Goal: Task Accomplishment & Management: Complete application form

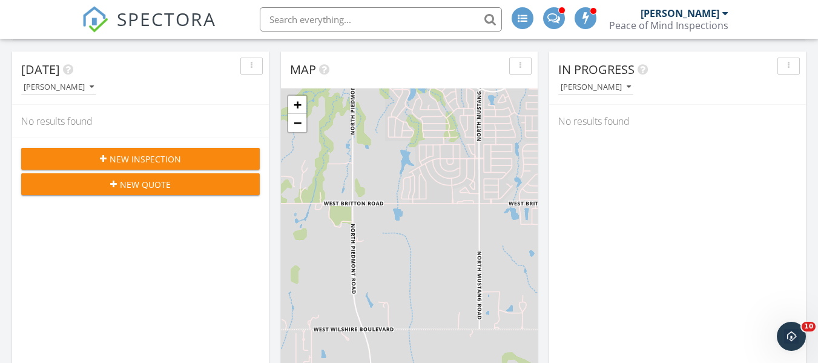
scroll to position [109, 0]
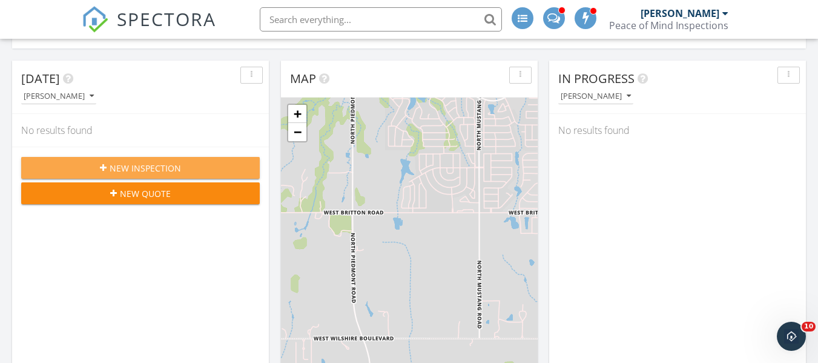
click at [188, 170] on div "New Inspection" at bounding box center [140, 168] width 219 height 13
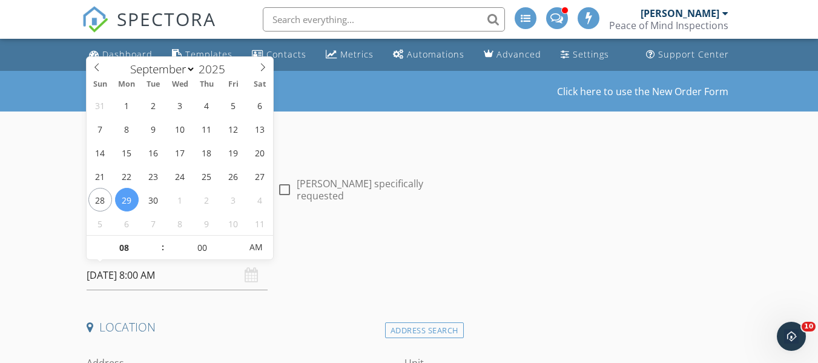
click at [155, 278] on input "09/29/2025 8:00 AM" at bounding box center [177, 275] width 181 height 30
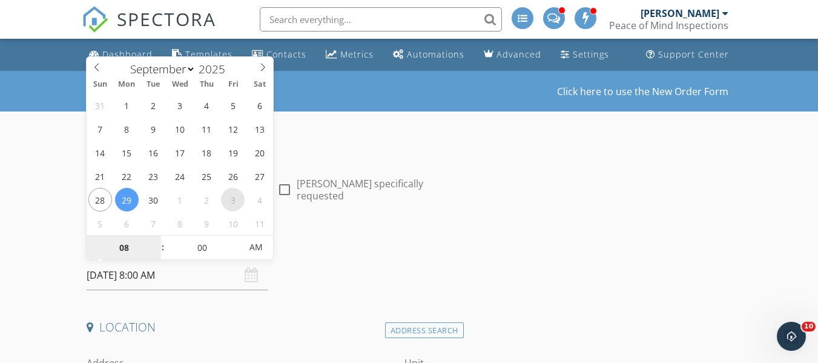
select select "9"
type input "10/03/2025 8:00 AM"
type input "09"
type input "10/03/2025 9:00 AM"
click at [158, 241] on span at bounding box center [157, 241] width 8 height 12
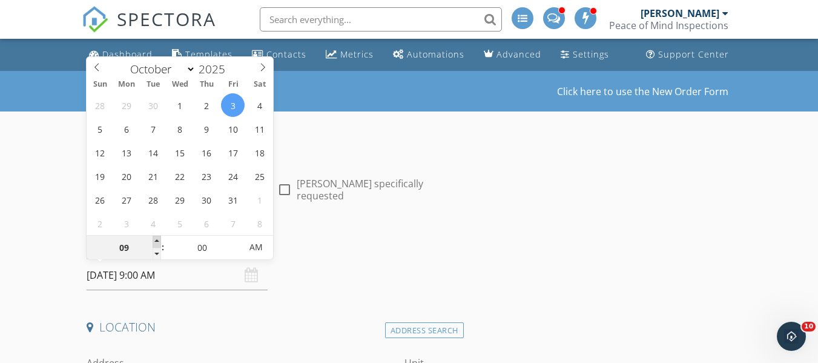
type input "10"
type input "[DATE] 10:00 AM"
click at [158, 241] on span at bounding box center [157, 241] width 8 height 12
type input "11"
type input "[DATE] 11:00 AM"
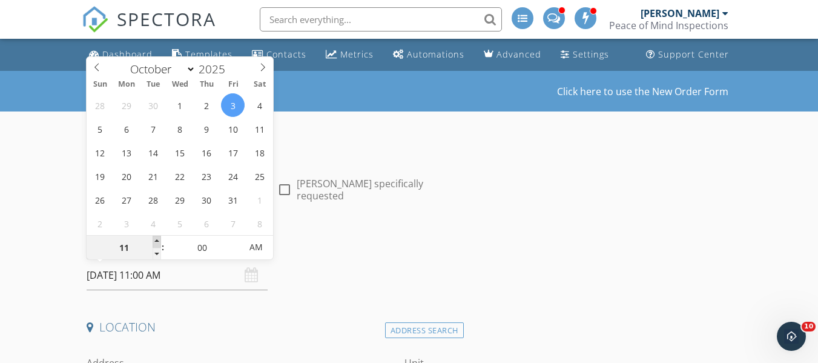
click at [158, 241] on span at bounding box center [157, 241] width 8 height 12
type input "12"
type input "[DATE] 12:00 PM"
click at [158, 241] on span at bounding box center [157, 241] width 8 height 12
type input "01"
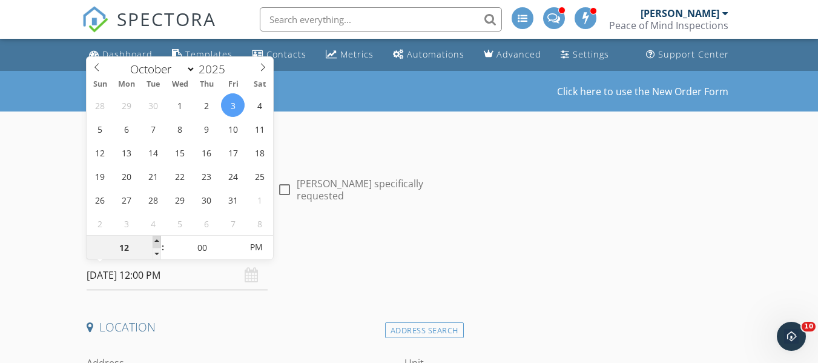
type input "[DATE] 1:00 PM"
click at [158, 241] on span at bounding box center [157, 241] width 8 height 12
type input "05"
type input "[DATE] 1:05 PM"
click at [236, 240] on span at bounding box center [235, 241] width 8 height 12
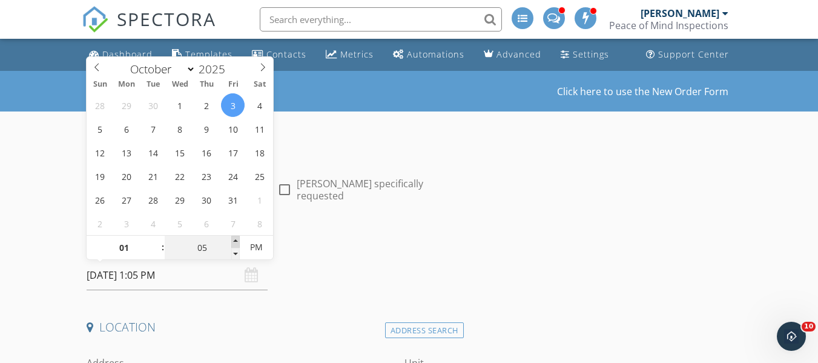
type input "10"
type input "[DATE] 1:10 PM"
click at [236, 240] on span at bounding box center [235, 241] width 8 height 12
type input "15"
type input "[DATE] 1:15 PM"
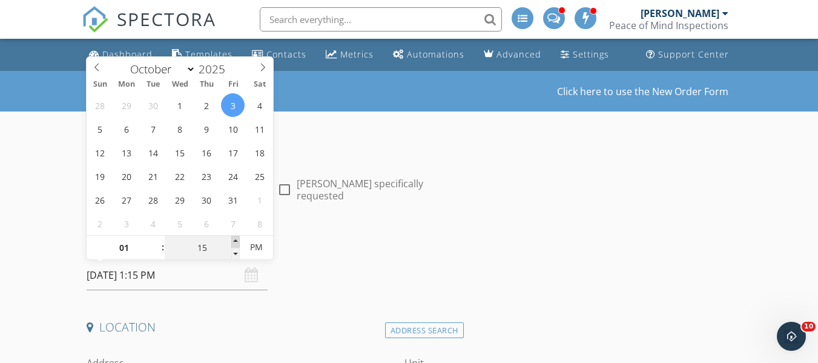
click at [236, 240] on span at bounding box center [235, 241] width 8 height 12
type input "20"
type input "10/03/2025 1:20 PM"
click at [236, 240] on span at bounding box center [235, 241] width 8 height 12
type input "25"
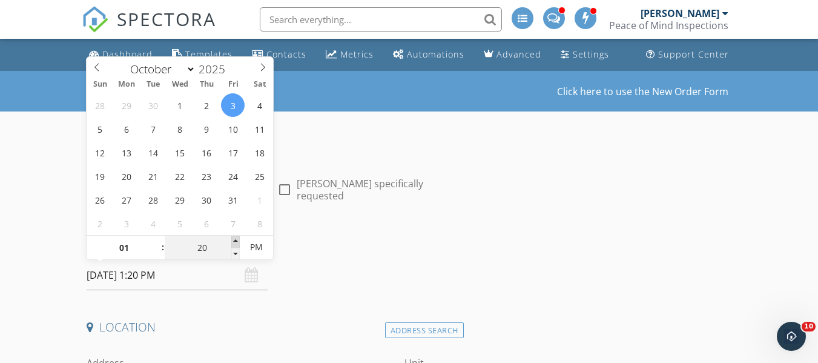
type input "10/03/2025 1:25 PM"
click at [236, 240] on span at bounding box center [235, 241] width 8 height 12
type input "30"
type input "10/03/2025 1:30 PM"
click at [236, 240] on span at bounding box center [235, 241] width 8 height 12
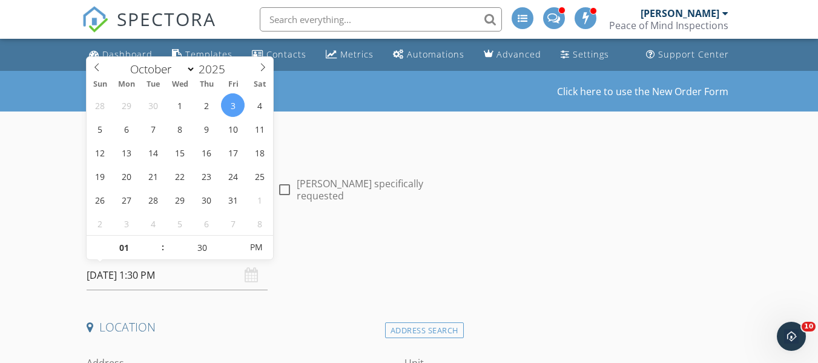
click at [349, 285] on div "Date/Time 10/03/2025 1:30 PM" at bounding box center [272, 263] width 381 height 54
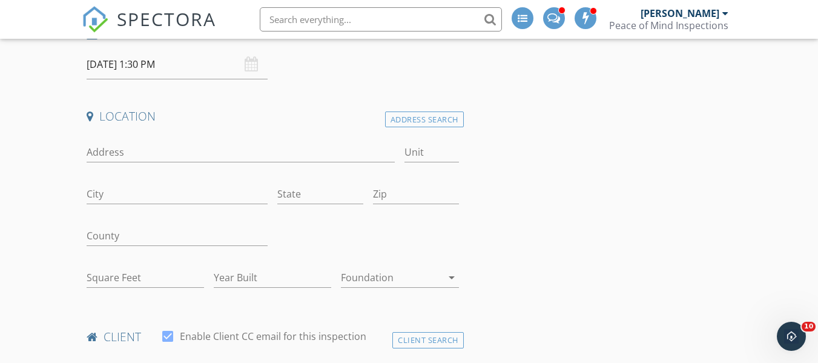
scroll to position [222, 0]
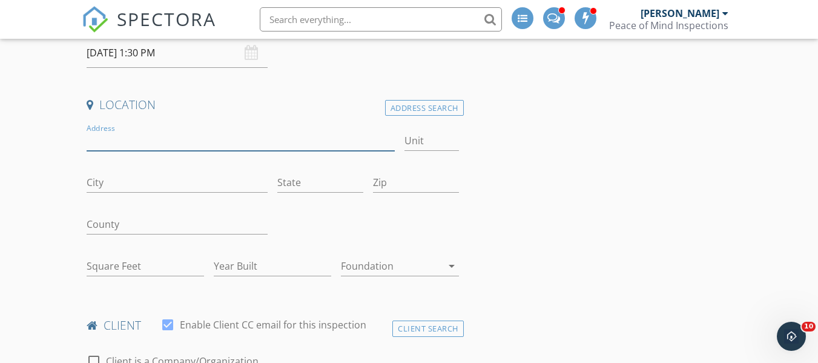
click at [109, 142] on input "Address" at bounding box center [241, 141] width 308 height 20
type input "4"
type input "843 E 4th St"
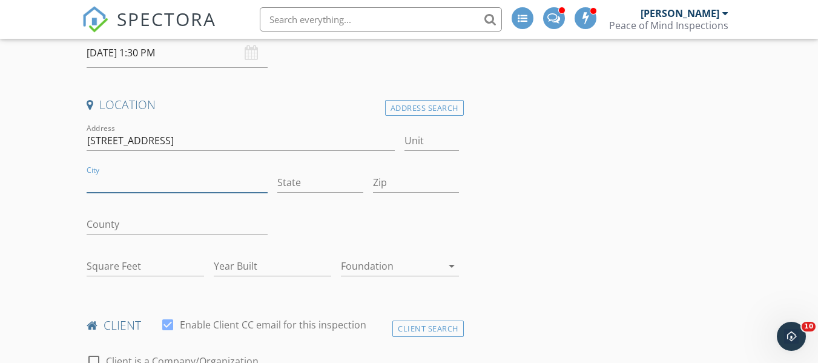
click at [172, 188] on input "City" at bounding box center [177, 182] width 181 height 20
type input "Stillwater"
click at [304, 181] on input "Ok" at bounding box center [320, 182] width 86 height 20
type input "O"
click at [144, 179] on input "Stillwater" at bounding box center [177, 182] width 181 height 20
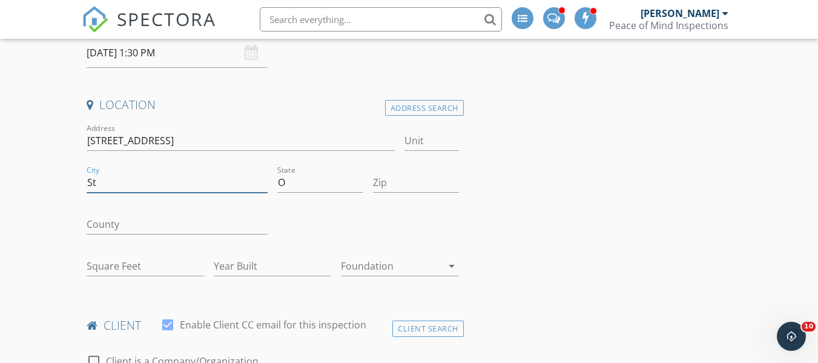
type input "S"
click at [153, 146] on input "843 E 4th St" at bounding box center [241, 141] width 308 height 20
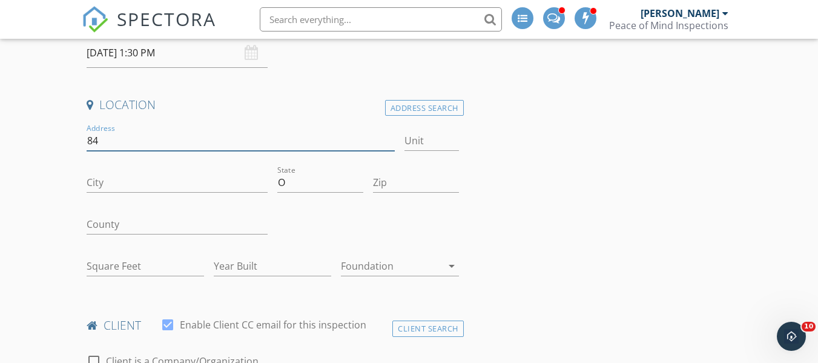
type input "8"
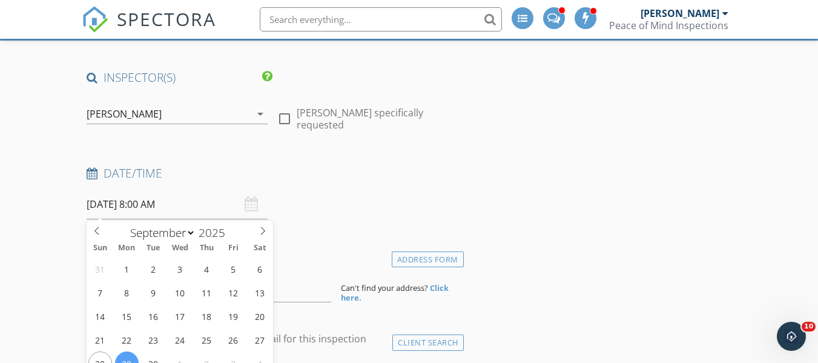
click at [153, 205] on input "09/29/2025 8:00 AM" at bounding box center [177, 204] width 181 height 30
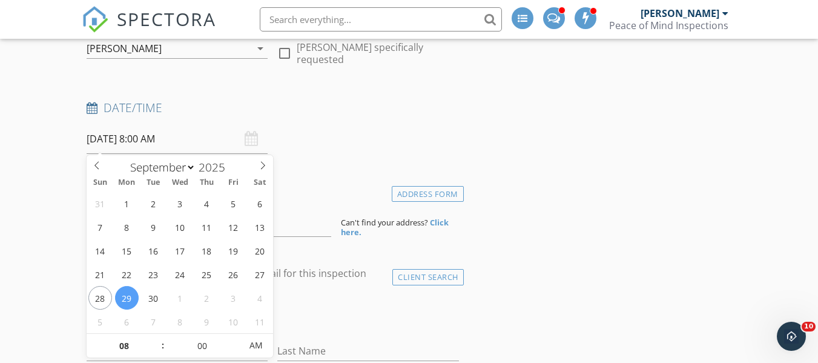
scroll to position [199, 0]
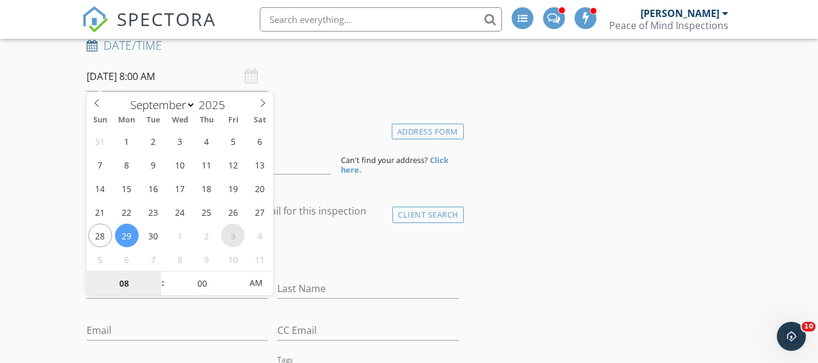
select select "9"
type input "10/03/2025 8:00 AM"
type input "09"
type input "10/03/2025 9:00 AM"
click at [157, 275] on span at bounding box center [157, 277] width 8 height 12
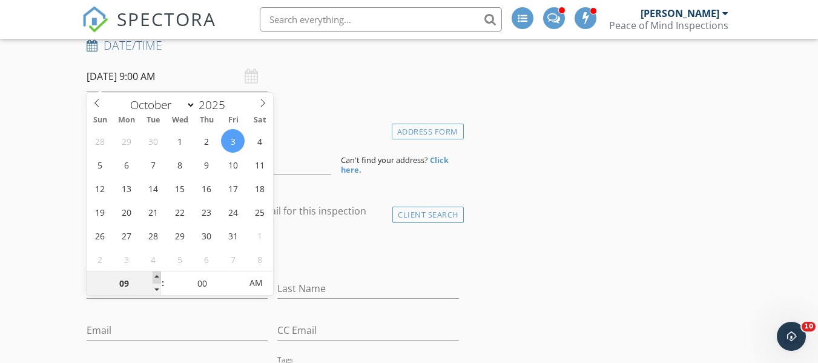
type input "10"
type input "10/03/2025 10:00 AM"
click at [157, 275] on span at bounding box center [157, 277] width 8 height 12
type input "11"
type input "10/03/2025 11:00 AM"
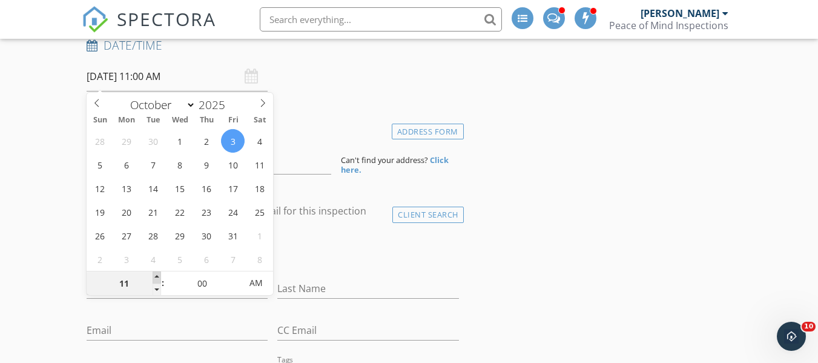
click at [157, 275] on span at bounding box center [157, 277] width 8 height 12
type input "12"
type input "10/03/2025 12:00 PM"
click at [157, 275] on span at bounding box center [157, 277] width 8 height 12
type input "01"
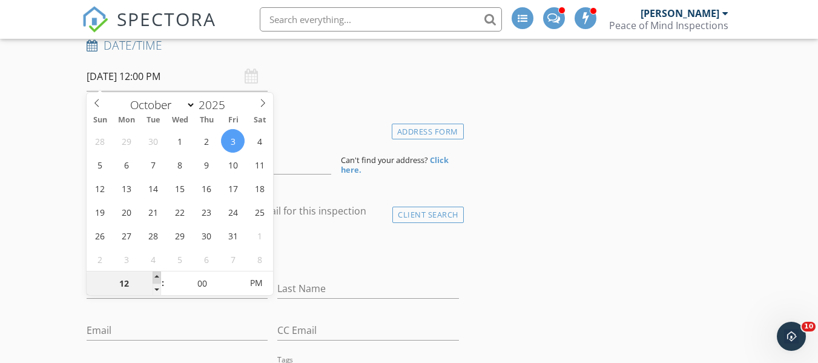
type input "10/03/2025 1:00 PM"
click at [157, 275] on span at bounding box center [157, 277] width 8 height 12
type input "02"
type input "10/03/2025 2:00 PM"
click at [157, 275] on span at bounding box center [157, 277] width 8 height 12
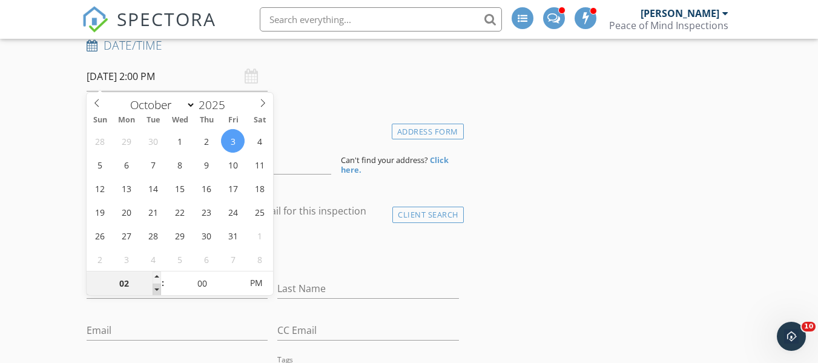
type input "01"
type input "10/03/2025 1:00 PM"
click at [156, 287] on span at bounding box center [157, 289] width 8 height 12
type input "05"
type input "10/03/2025 1:05 PM"
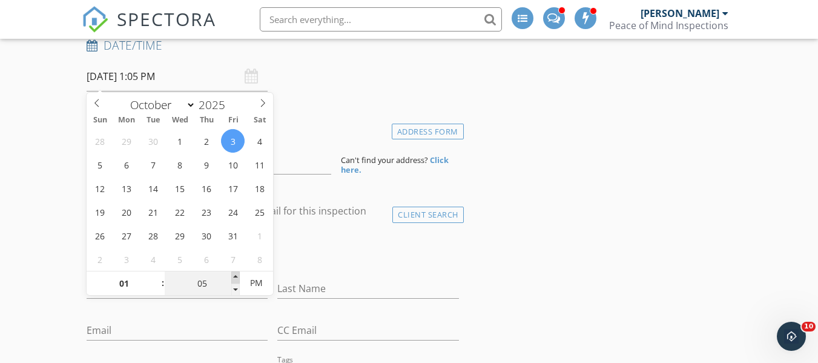
click at [234, 277] on span at bounding box center [235, 277] width 8 height 12
type input "10"
type input "10/03/2025 1:10 PM"
click at [234, 277] on span at bounding box center [235, 277] width 8 height 12
type input "15"
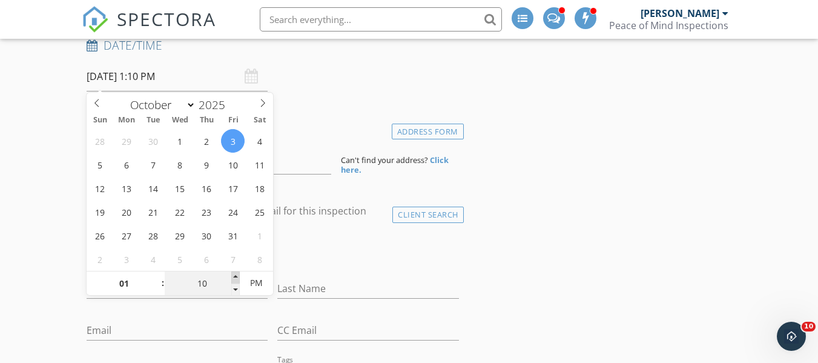
type input "10/03/2025 1:15 PM"
click at [234, 277] on span at bounding box center [235, 277] width 8 height 12
type input "20"
type input "10/03/2025 1:20 PM"
click at [234, 277] on span at bounding box center [235, 277] width 8 height 12
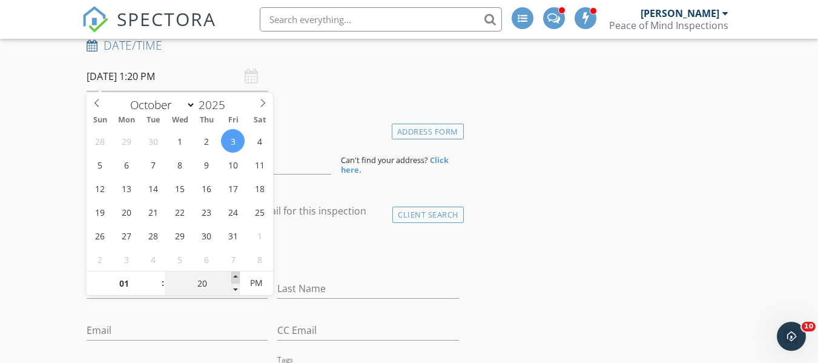
type input "25"
type input "10/03/2025 1:25 PM"
click at [234, 277] on span at bounding box center [235, 277] width 8 height 12
type input "30"
type input "10/03/2025 1:30 PM"
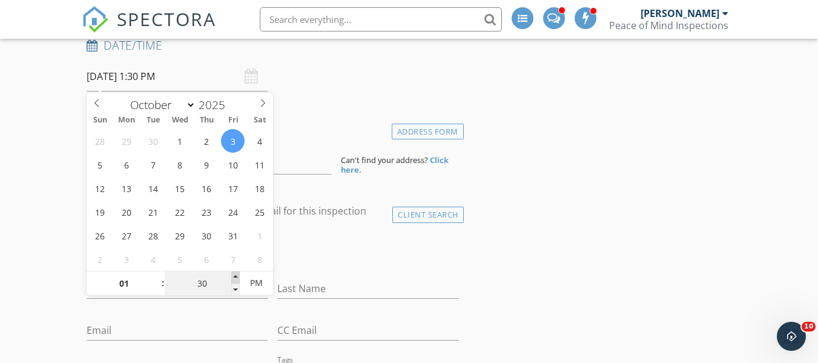
click at [234, 277] on span at bounding box center [235, 277] width 8 height 12
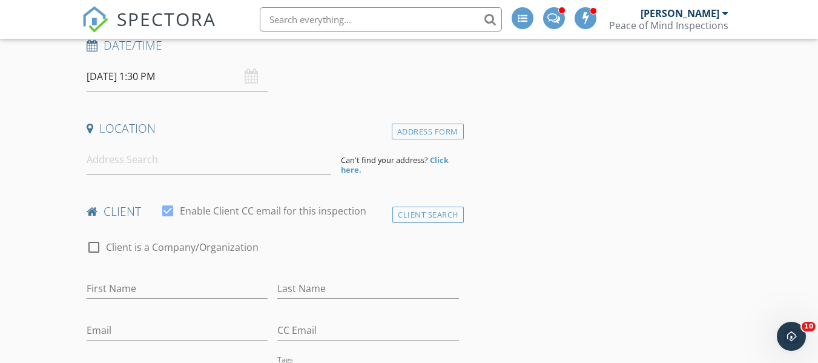
click at [319, 254] on div "check_box_outline_blank Client is a Company/Organization" at bounding box center [273, 252] width 372 height 31
click at [164, 165] on input at bounding box center [209, 160] width 244 height 30
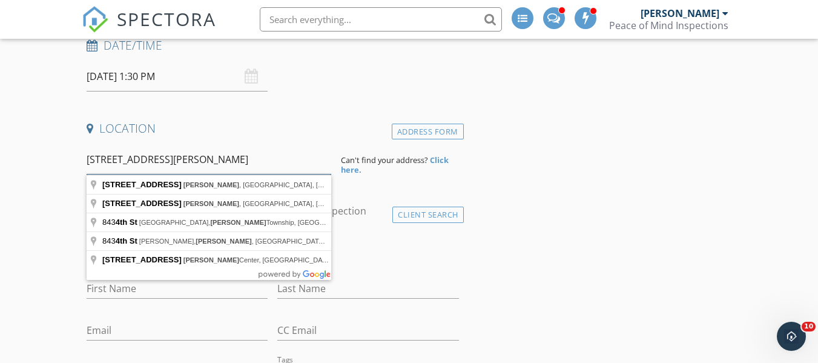
type input "843 E 4th st Guthrie"
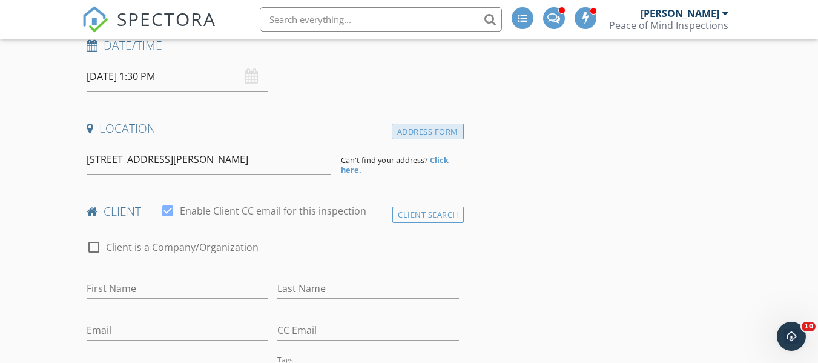
click at [415, 128] on div "Address Form" at bounding box center [428, 131] width 72 height 16
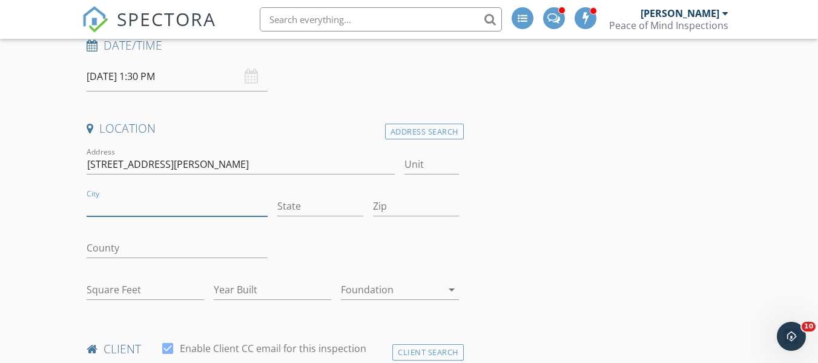
click at [173, 209] on input "City" at bounding box center [177, 206] width 181 height 20
click at [183, 162] on input "843 E 4th st Guthrie" at bounding box center [241, 164] width 308 height 20
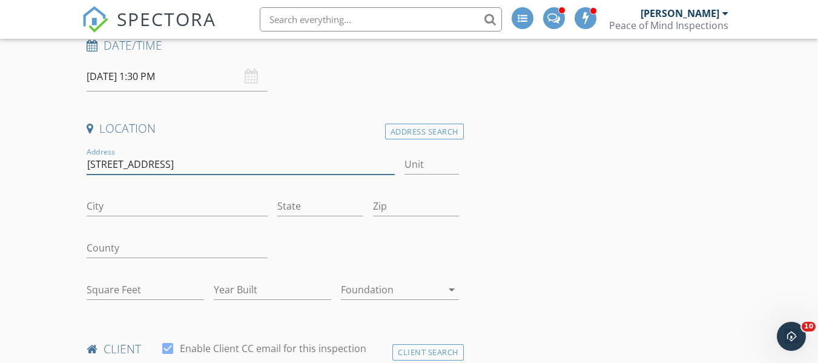
type input "843 E 4th st"
click at [120, 207] on input "City" at bounding box center [177, 206] width 181 height 20
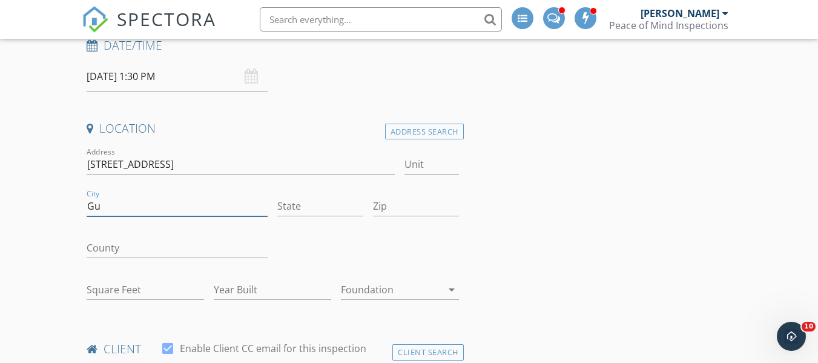
type input "G"
type input "Cushing"
click at [307, 199] on input "State" at bounding box center [320, 206] width 86 height 20
type input "Ok"
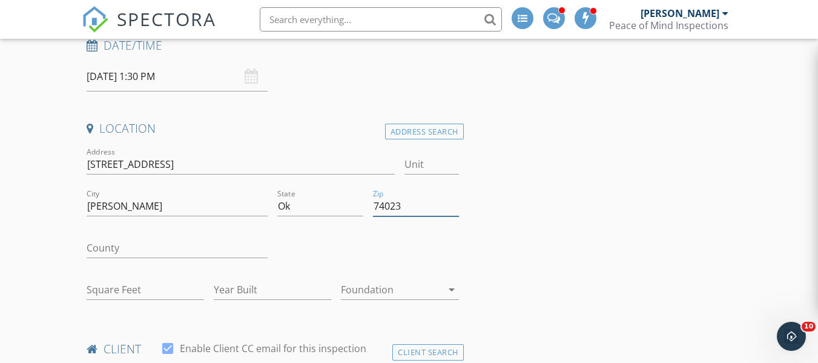
type input "74023"
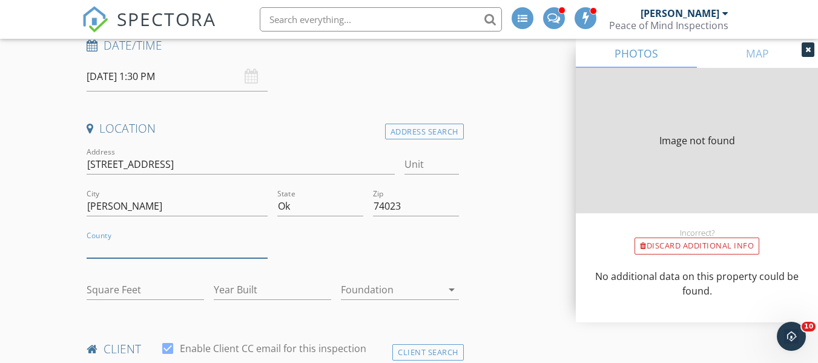
click at [182, 247] on input "County" at bounding box center [177, 248] width 181 height 20
type input "1615"
type input "1960"
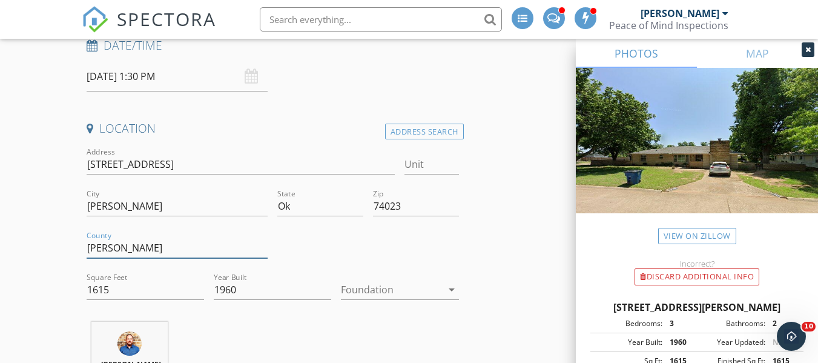
type input "Payne"
click at [454, 292] on icon "arrow_drop_down" at bounding box center [451, 289] width 15 height 15
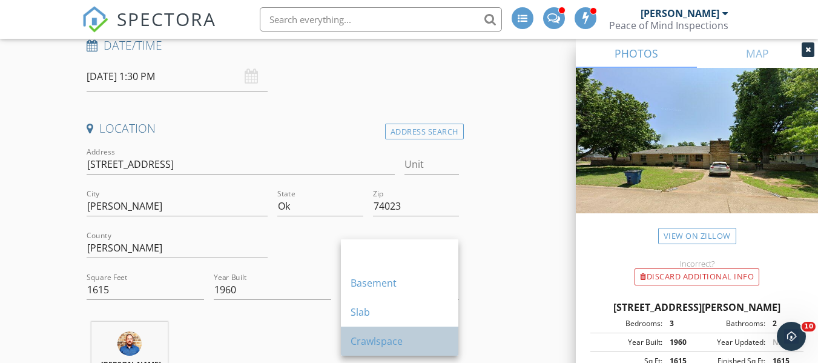
click at [395, 335] on div "Crawlspace" at bounding box center [399, 340] width 98 height 15
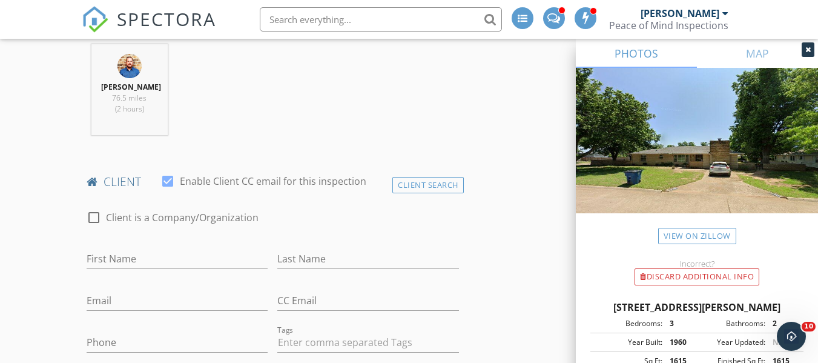
scroll to position [587, 0]
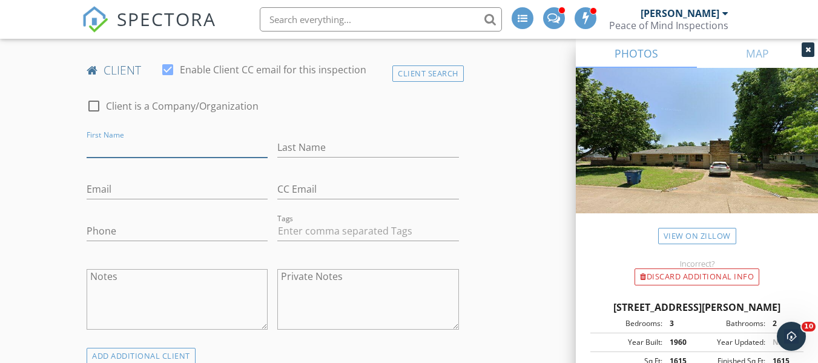
click at [178, 154] on input "First Name" at bounding box center [177, 147] width 181 height 20
type input "Angie"
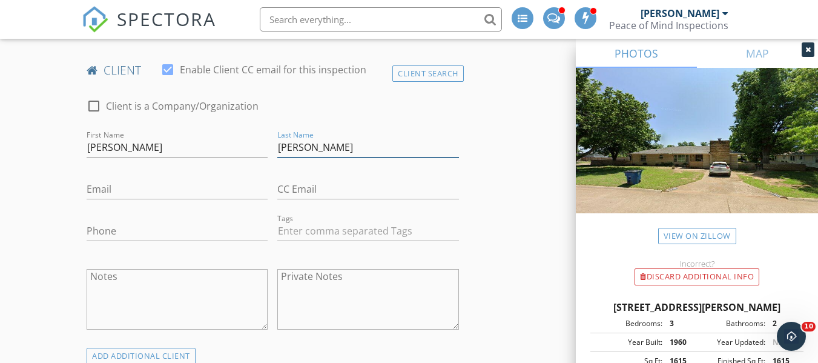
type input "Kinser"
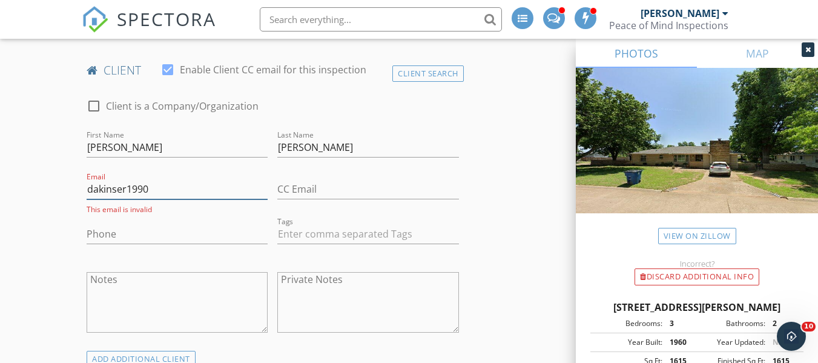
type input "dakinser1990@gmail.com"
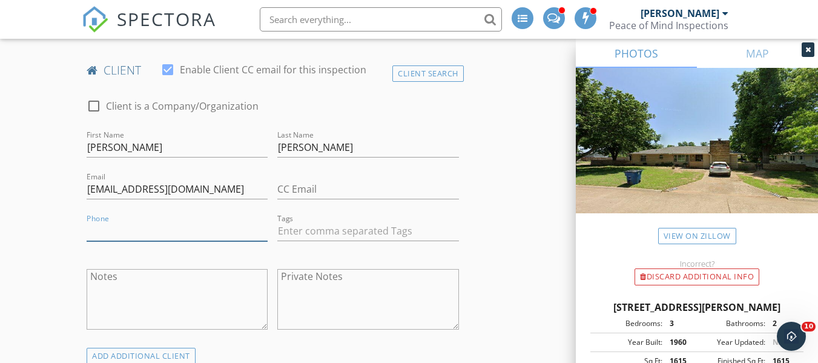
click at [169, 241] on input "Phone" at bounding box center [177, 231] width 181 height 20
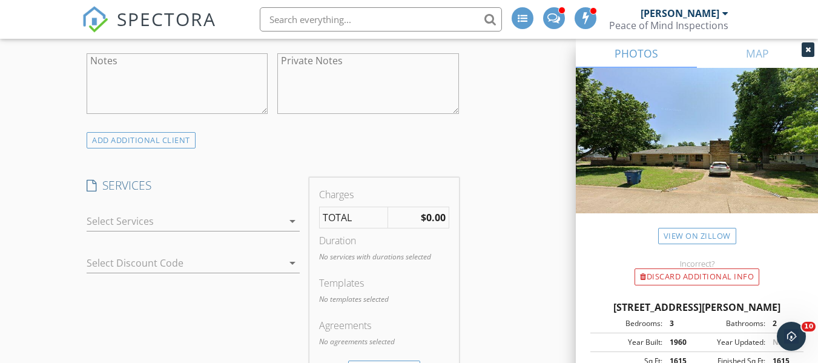
scroll to position [847, 0]
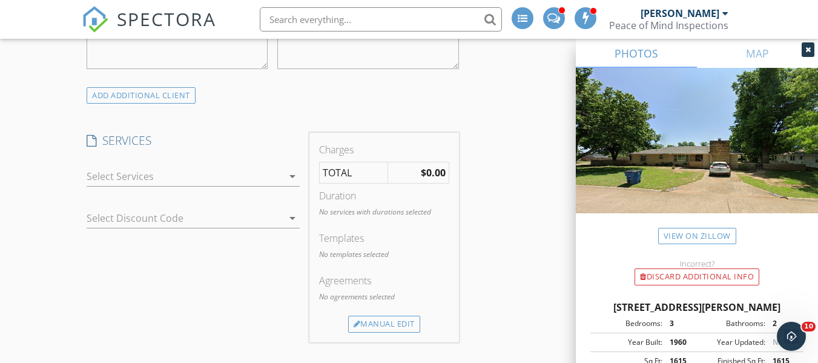
type input "620-482-0155"
click at [291, 183] on icon "arrow_drop_down" at bounding box center [292, 176] width 15 height 15
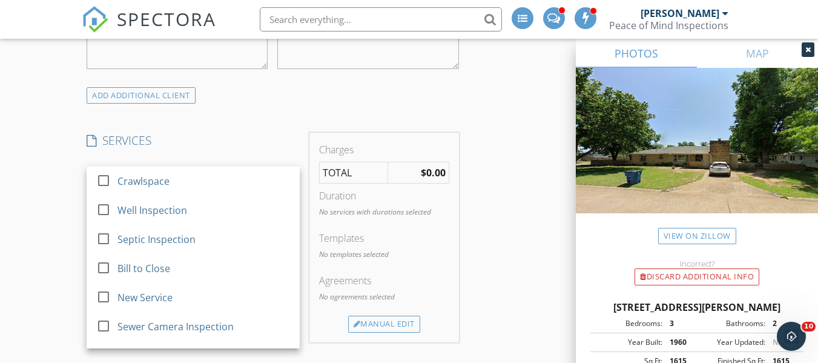
scroll to position [31, 0]
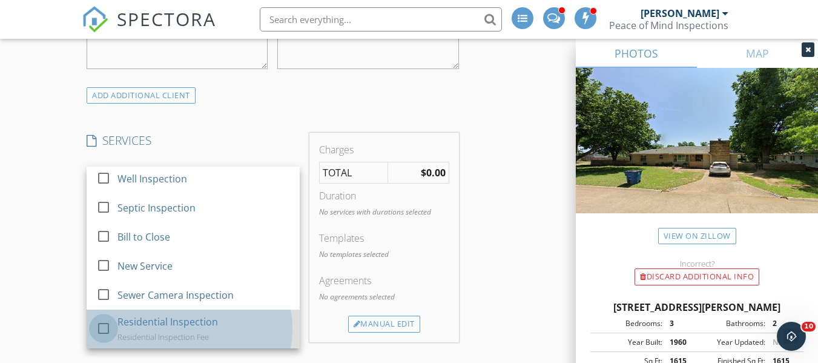
click at [99, 338] on div at bounding box center [103, 328] width 21 height 21
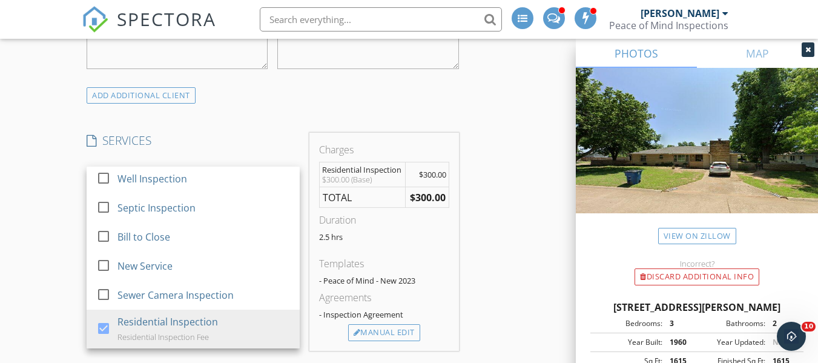
click at [45, 257] on div "New Inspection Click here to use the New Order Form INSPECTOR(S) check_box Chri…" at bounding box center [409, 332] width 818 height 2217
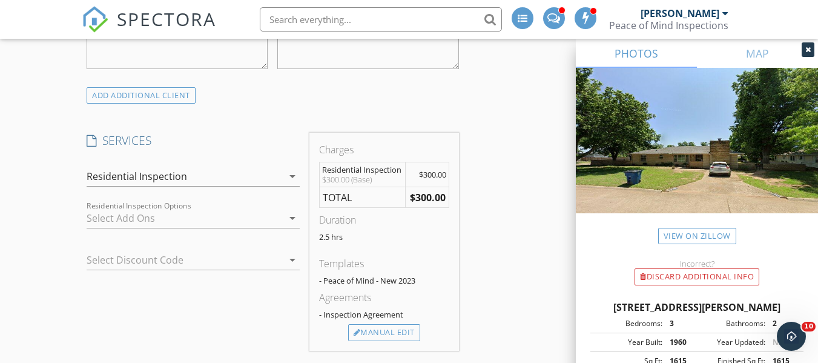
click at [295, 225] on icon "arrow_drop_down" at bounding box center [292, 218] width 15 height 15
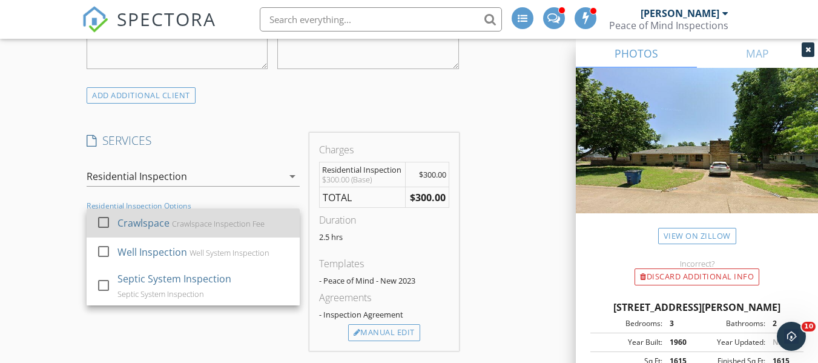
click at [100, 232] on div at bounding box center [103, 222] width 21 height 21
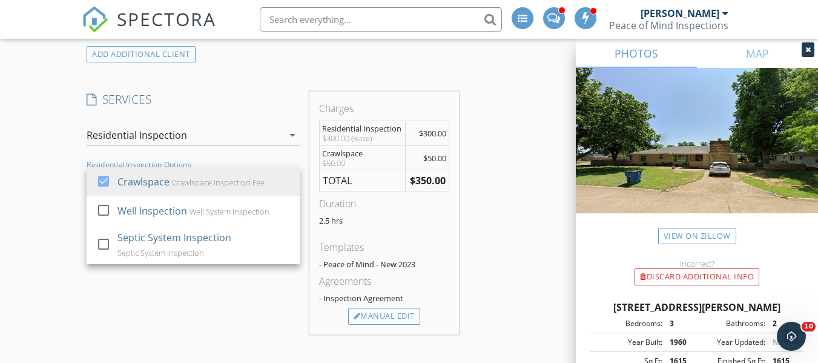
scroll to position [963, 0]
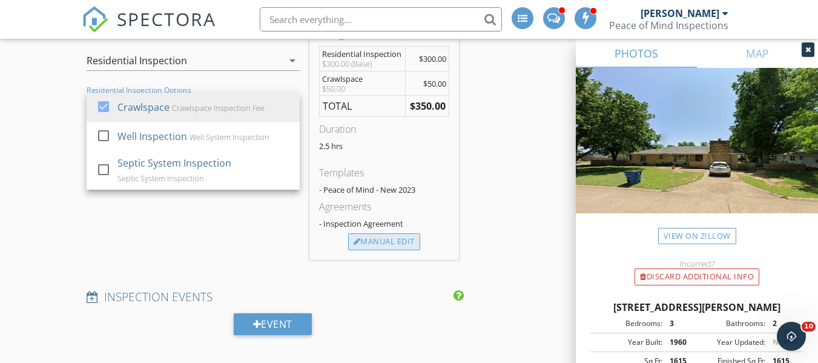
click at [389, 250] on div "Manual Edit" at bounding box center [384, 241] width 72 height 17
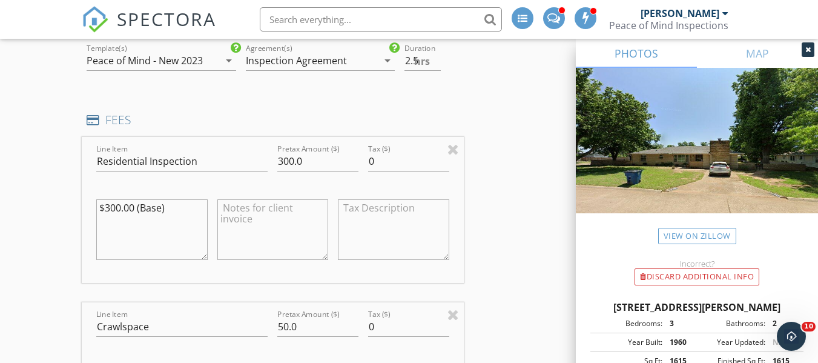
click at [265, 222] on textarea at bounding box center [272, 229] width 111 height 61
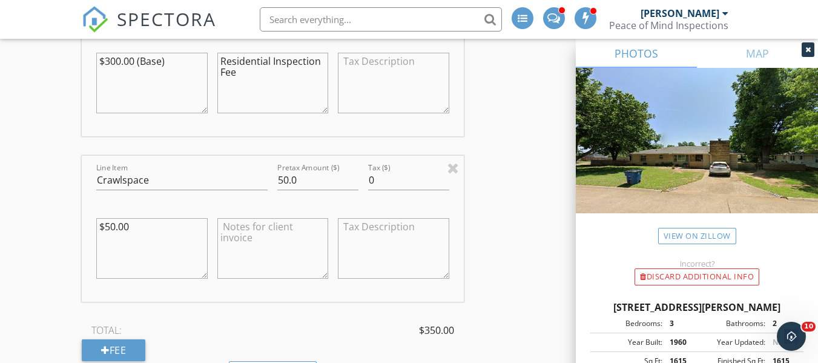
scroll to position [1119, 0]
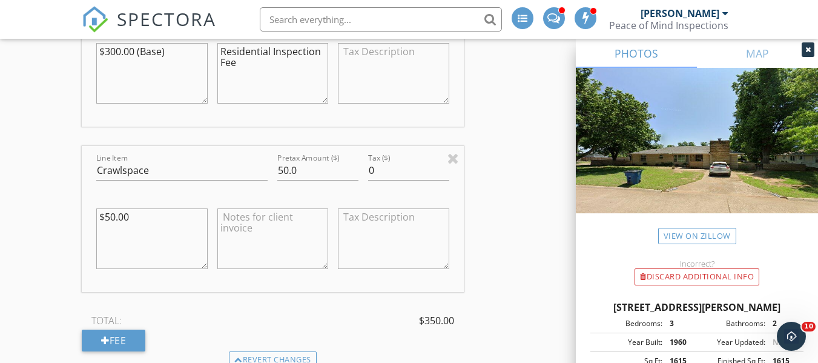
type textarea "Residential Inspection Fee"
click at [288, 179] on input "50.0" at bounding box center [317, 170] width 81 height 20
type input "75.0"
click at [114, 229] on textarea "$50.00" at bounding box center [151, 238] width 111 height 61
type textarea "$75.00"
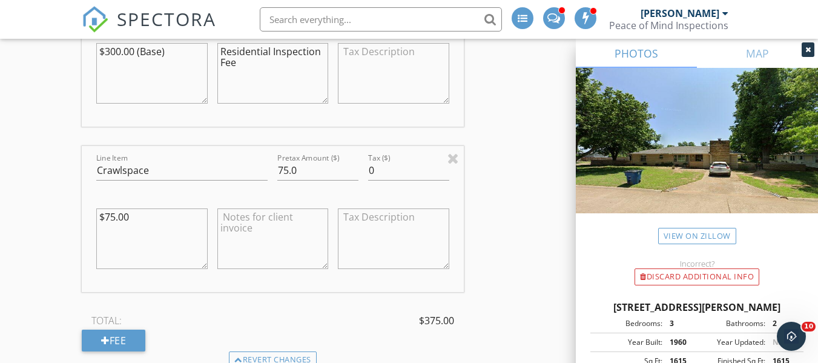
click at [252, 227] on textarea at bounding box center [272, 238] width 111 height 61
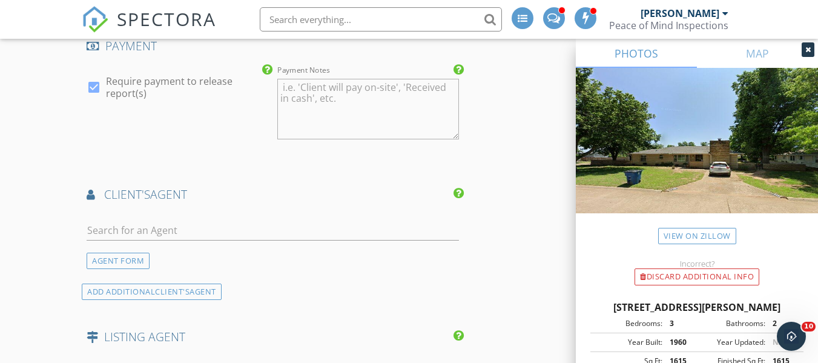
scroll to position [1568, 0]
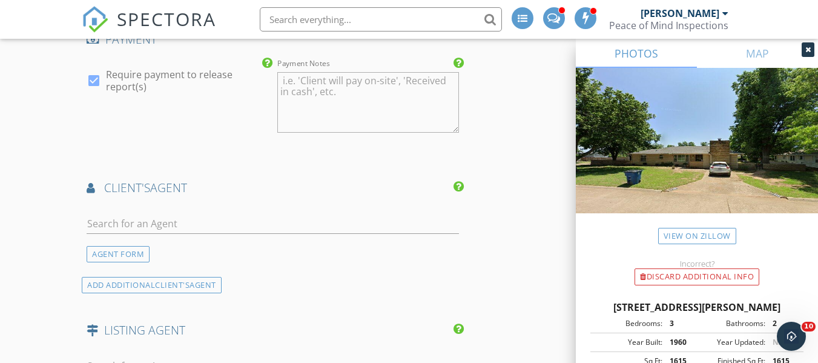
type textarea "Crawlspace Inspection Fee"
click at [136, 232] on input "text" at bounding box center [273, 224] width 372 height 20
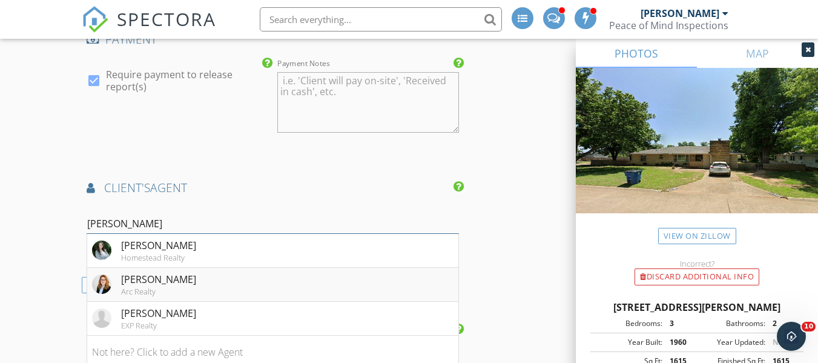
type input "Kristin"
click at [148, 286] on div "Kristin Dondlinger" at bounding box center [158, 279] width 75 height 15
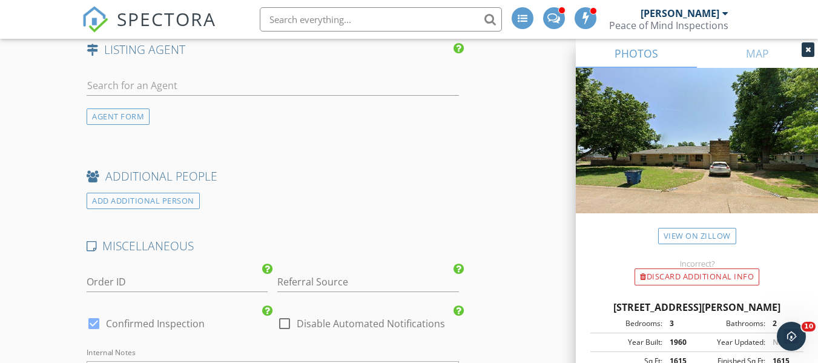
scroll to position [2081, 0]
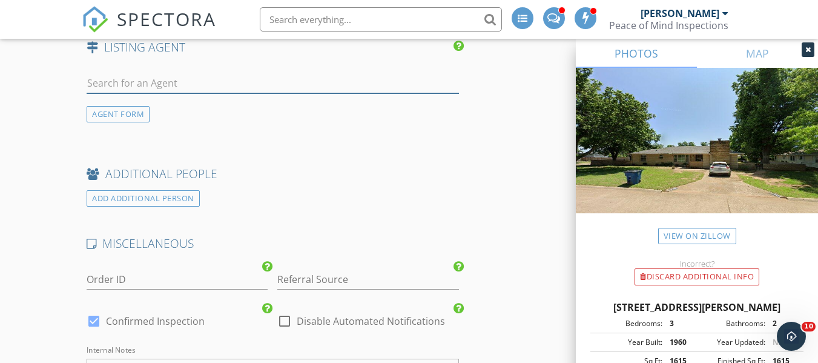
click at [158, 93] on input "text" at bounding box center [273, 83] width 372 height 20
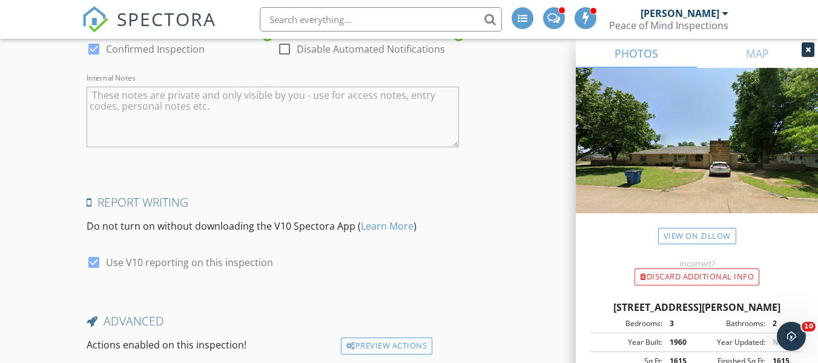
scroll to position [2455, 0]
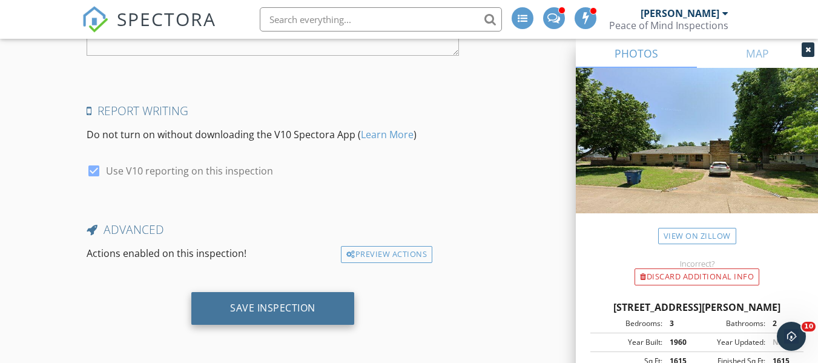
click at [330, 308] on div "Save Inspection" at bounding box center [272, 308] width 163 height 33
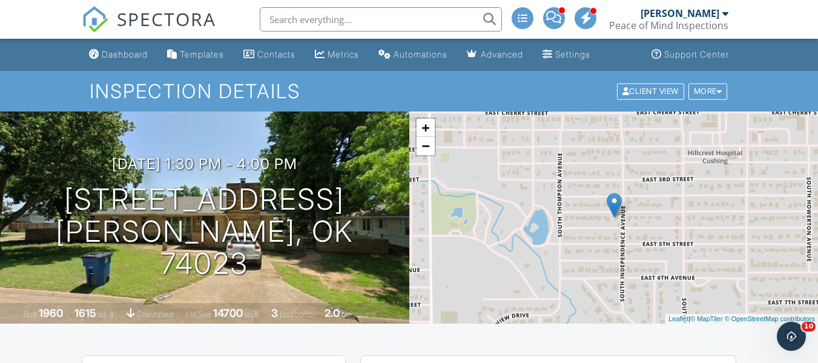
click at [168, 20] on span "SPECTORA" at bounding box center [166, 18] width 99 height 25
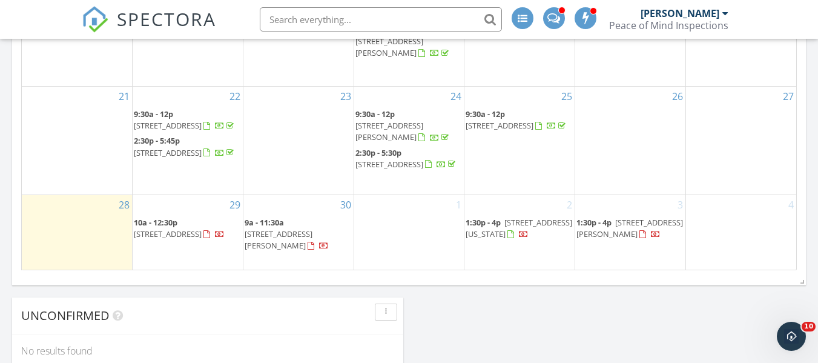
scroll to position [835, 0]
